Goal: Information Seeking & Learning: Learn about a topic

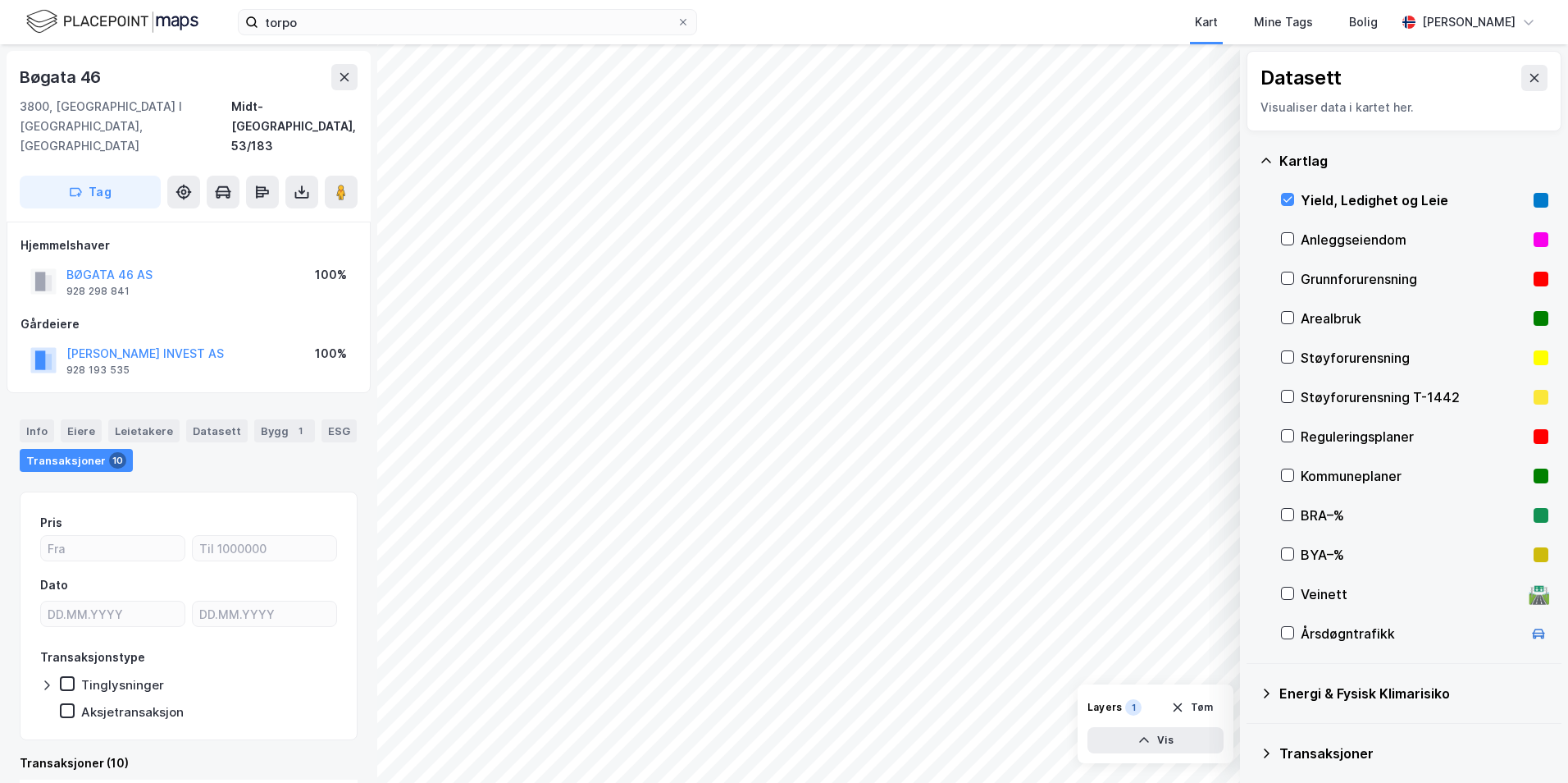
click at [1442, 112] on div "Visualiser data i kartet her." at bounding box center [1405, 107] width 287 height 20
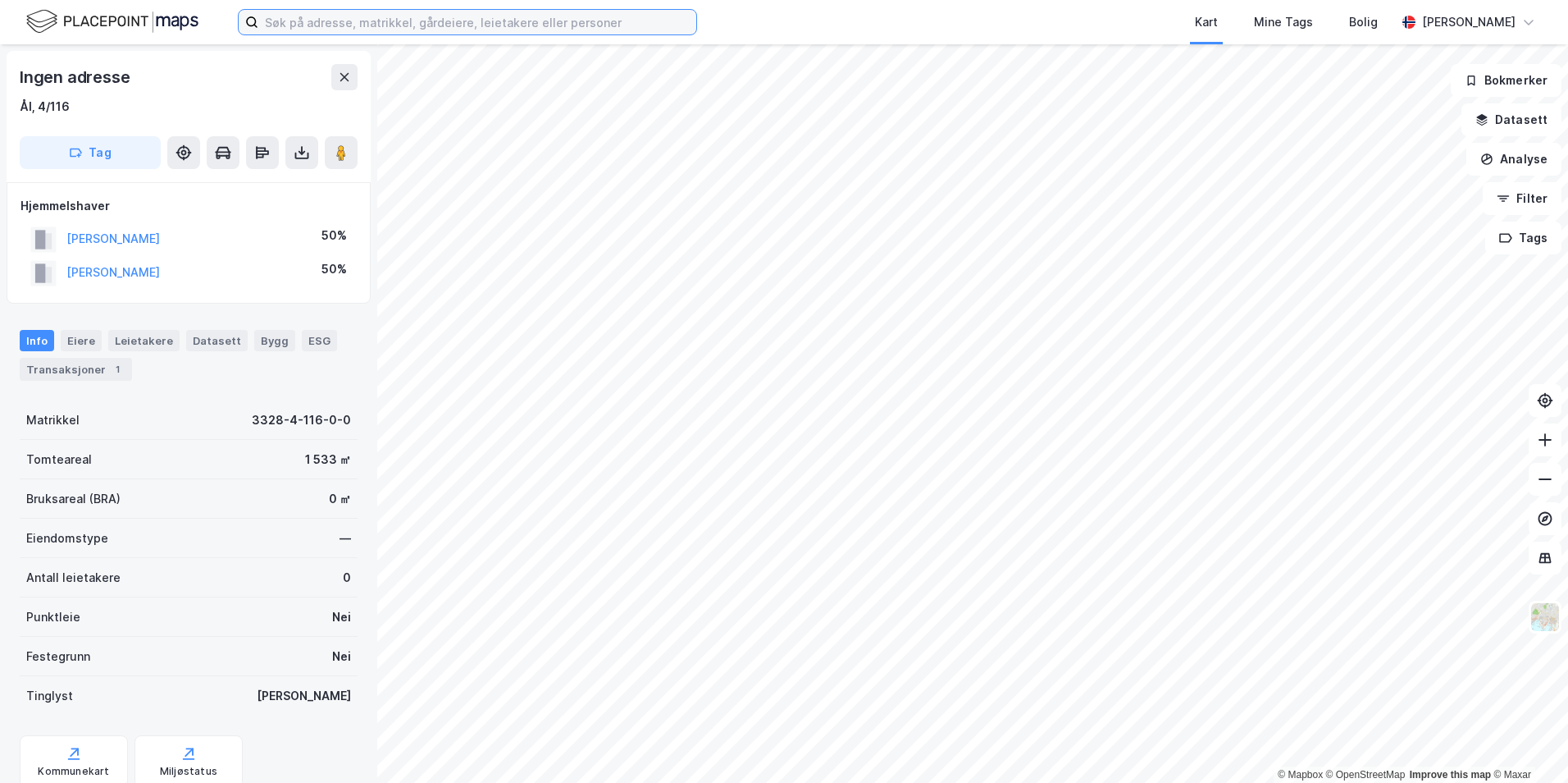
click at [326, 29] on input at bounding box center [477, 22] width 438 height 24
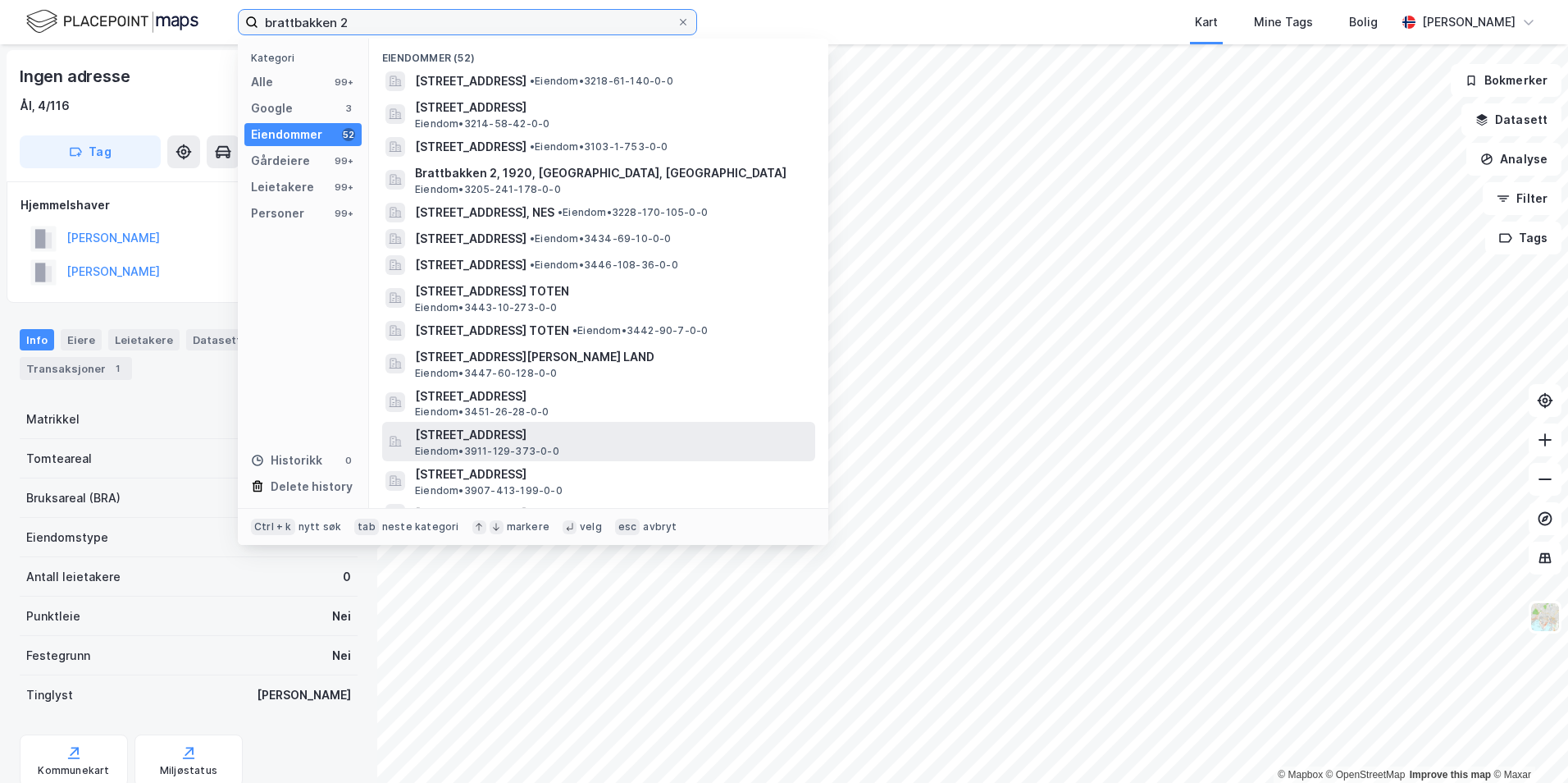
type input "brattbakken 2"
click at [484, 434] on span "[STREET_ADDRESS]" at bounding box center [611, 434] width 394 height 20
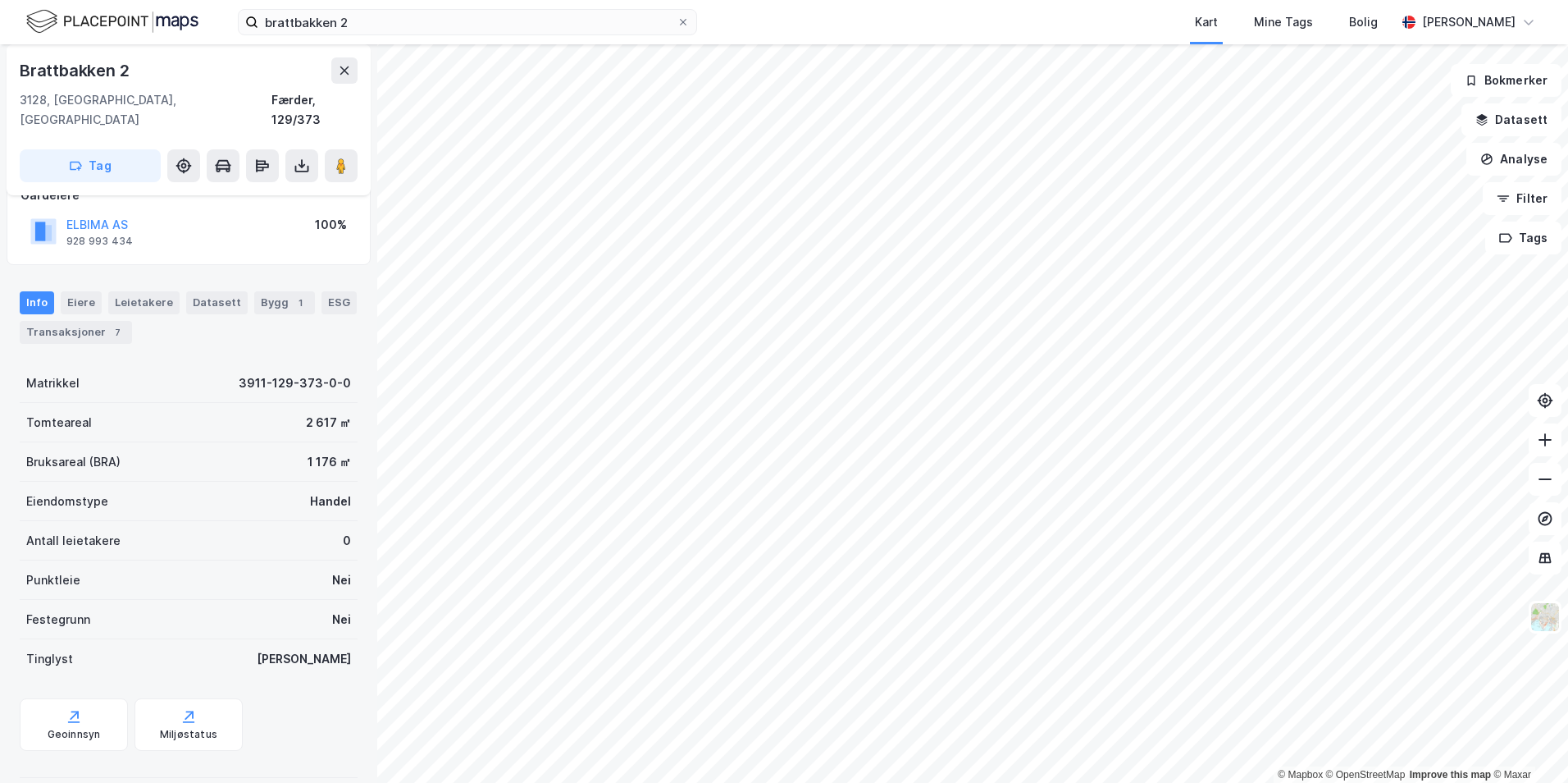
scroll to position [110, 0]
click at [93, 320] on div "Transaksjoner 7" at bounding box center [76, 331] width 112 height 23
